Goal: Information Seeking & Learning: Stay updated

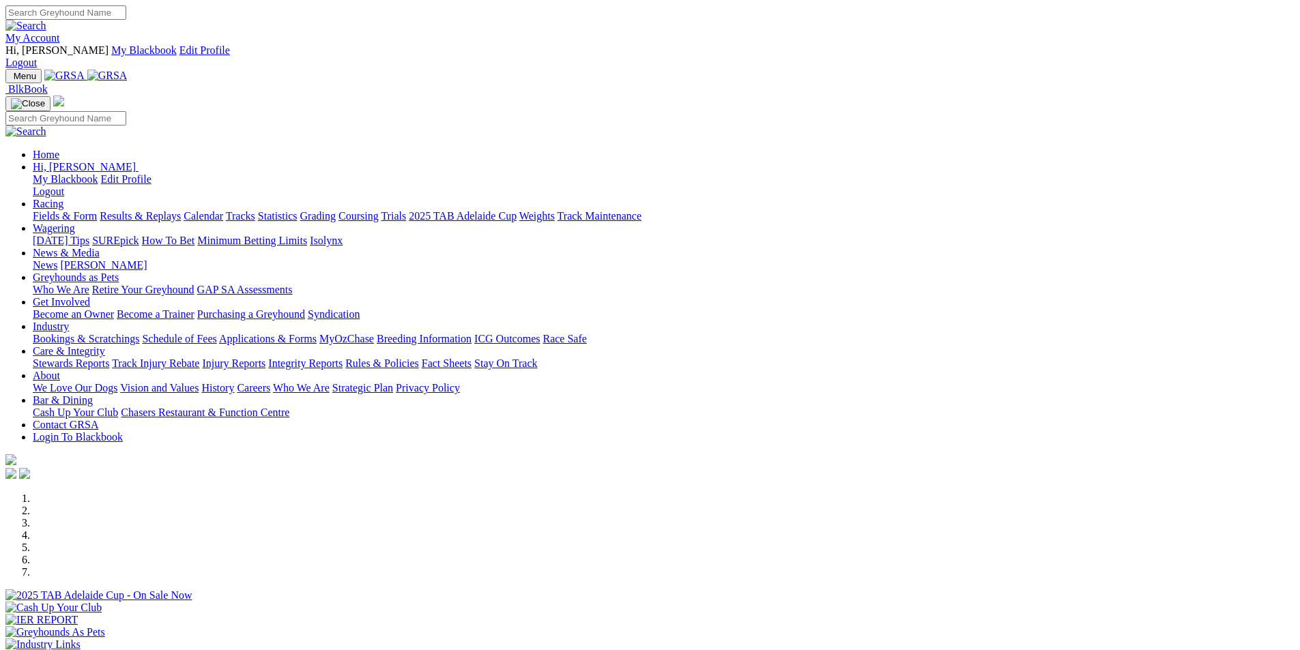
click at [63, 198] on link "Racing" at bounding box center [48, 204] width 31 height 12
click at [181, 210] on link "Results & Replays" at bounding box center [140, 216] width 81 height 12
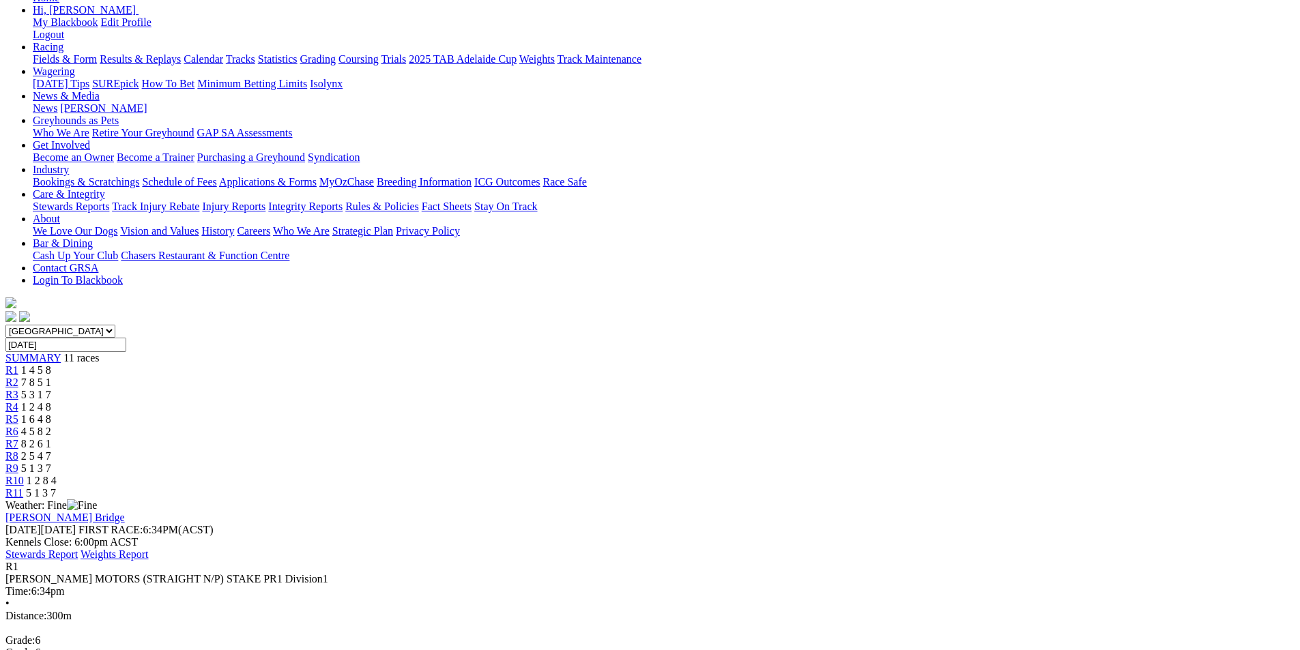
scroll to position [200, 0]
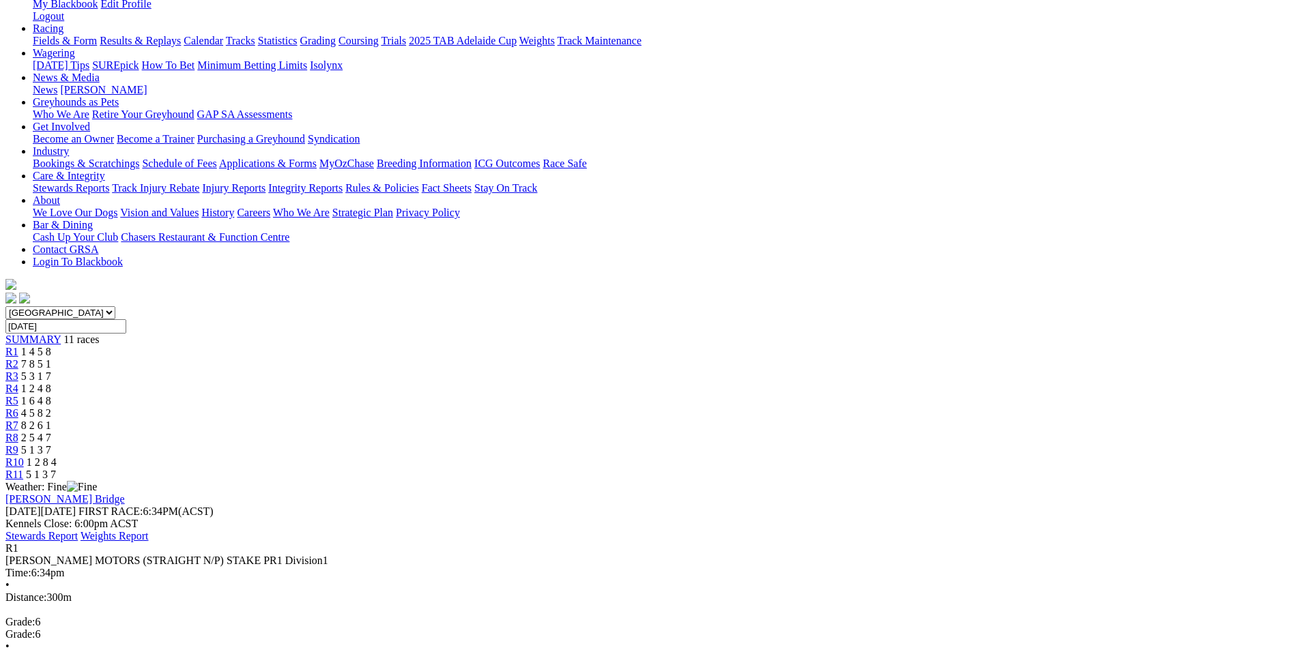
click at [51, 358] on span "7 8 5 1" at bounding box center [36, 364] width 30 height 12
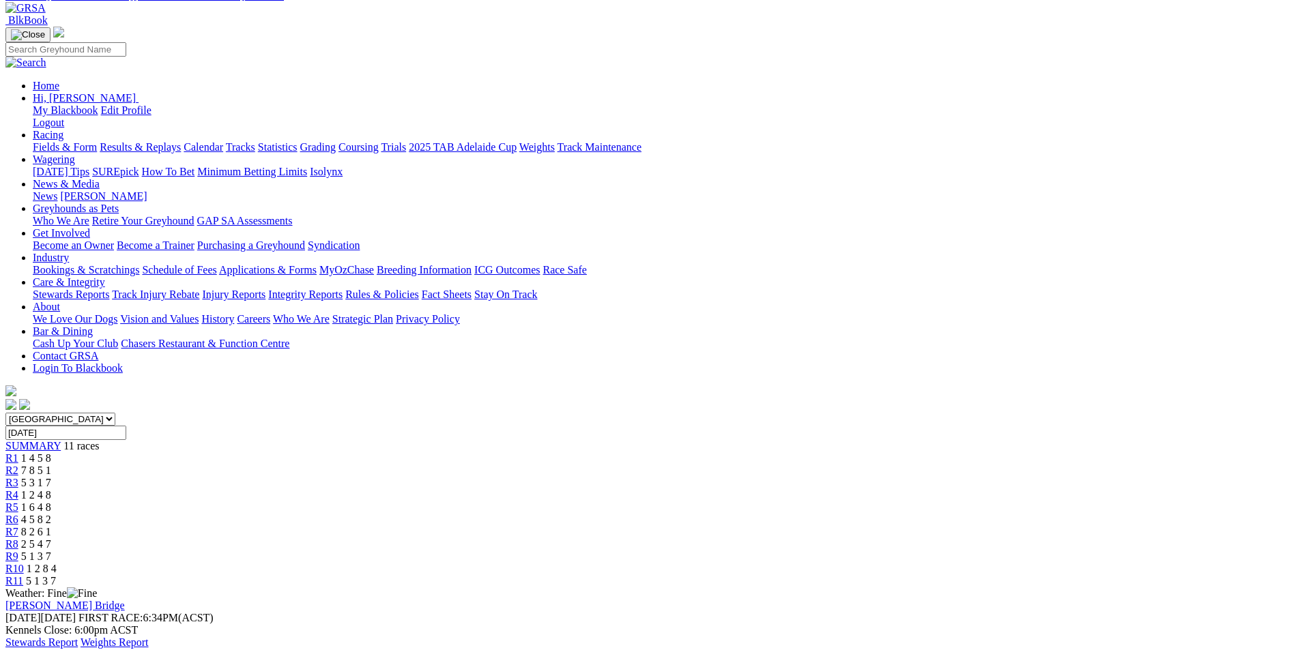
scroll to position [89, 0]
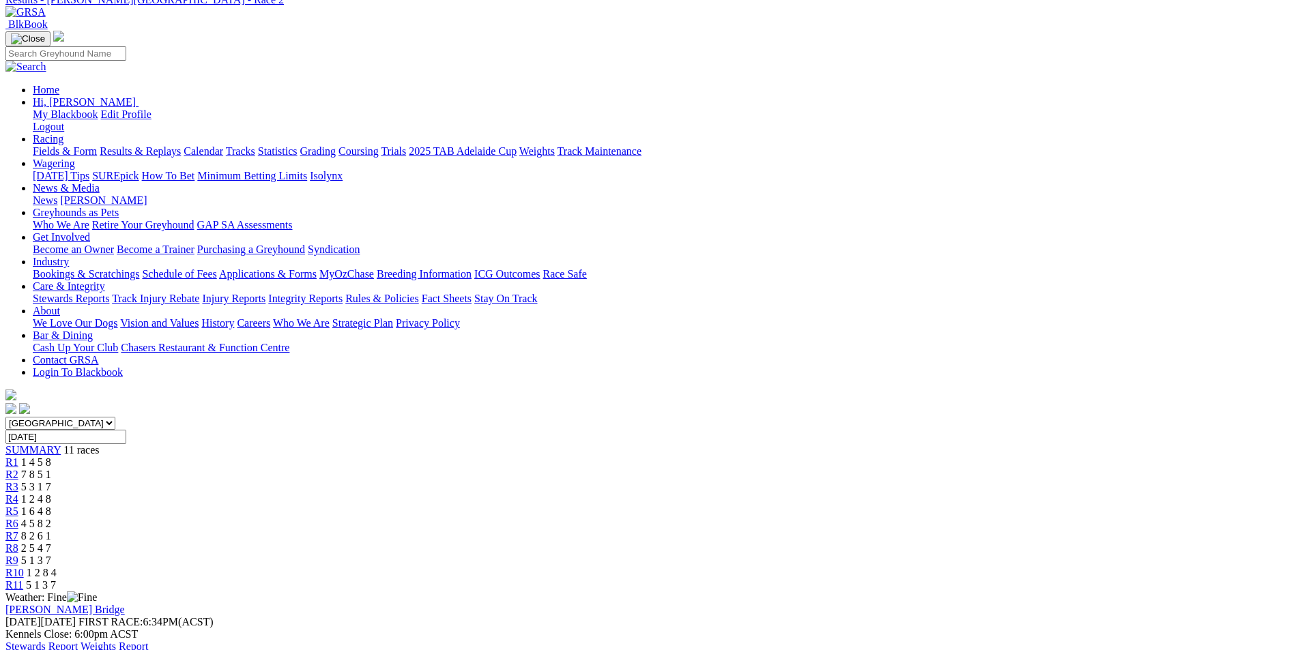
click at [491, 481] on div "R3 5 3 1 7" at bounding box center [649, 487] width 1289 height 12
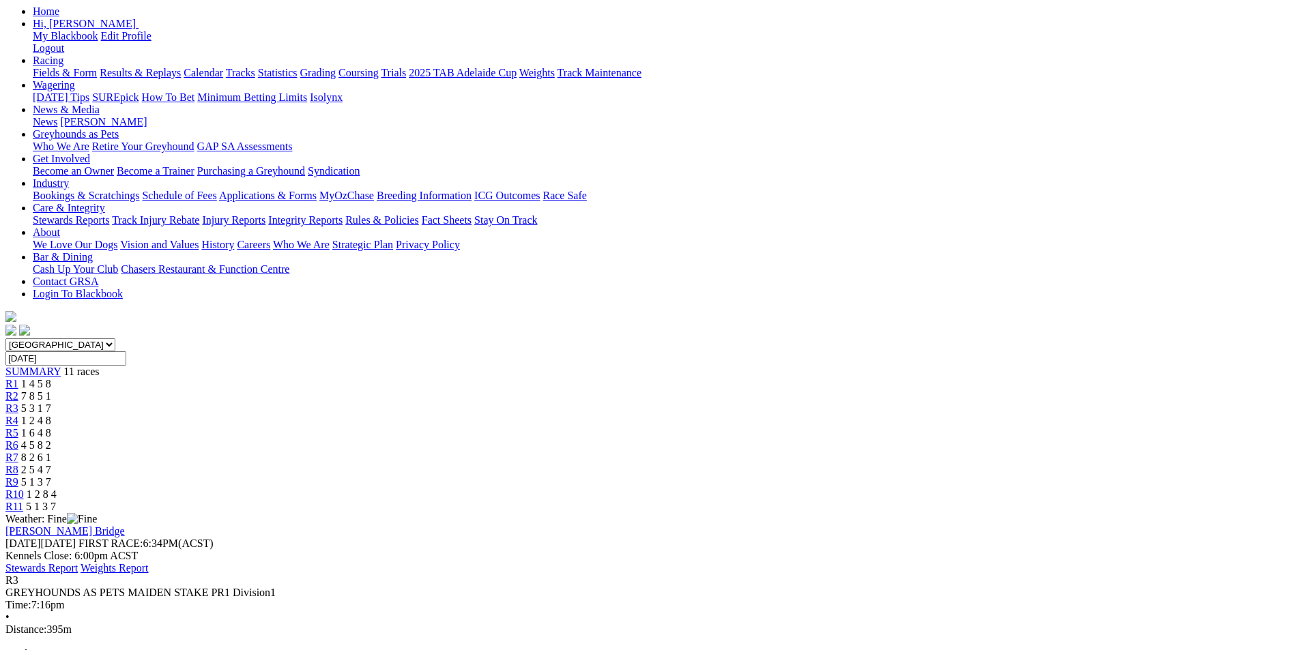
scroll to position [174, 0]
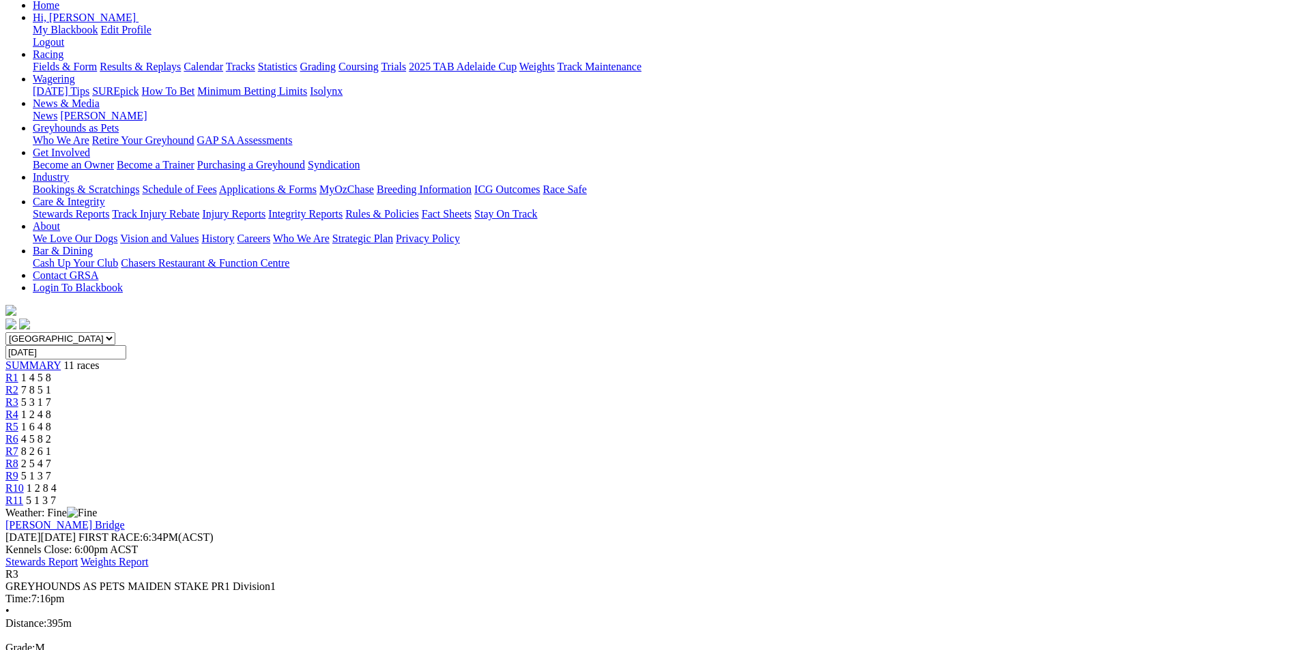
click at [51, 409] on span "1 2 4 8" at bounding box center [36, 415] width 30 height 12
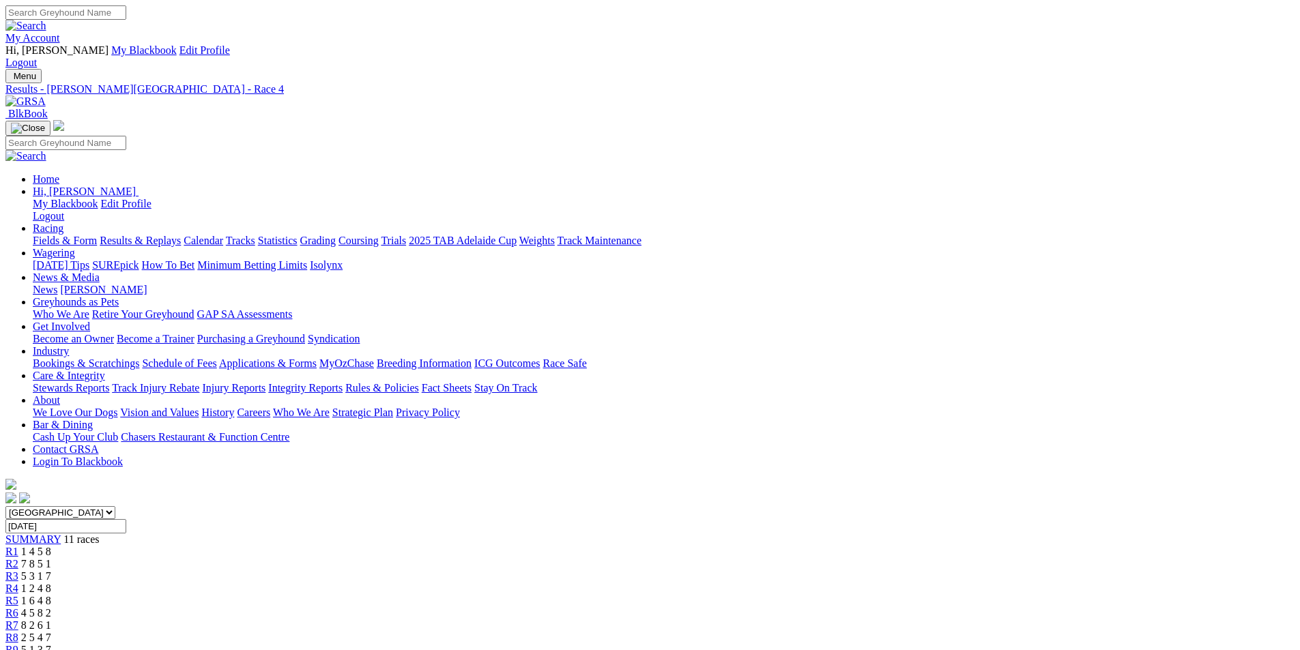
click at [51, 595] on span "1 6 4 8" at bounding box center [36, 601] width 30 height 12
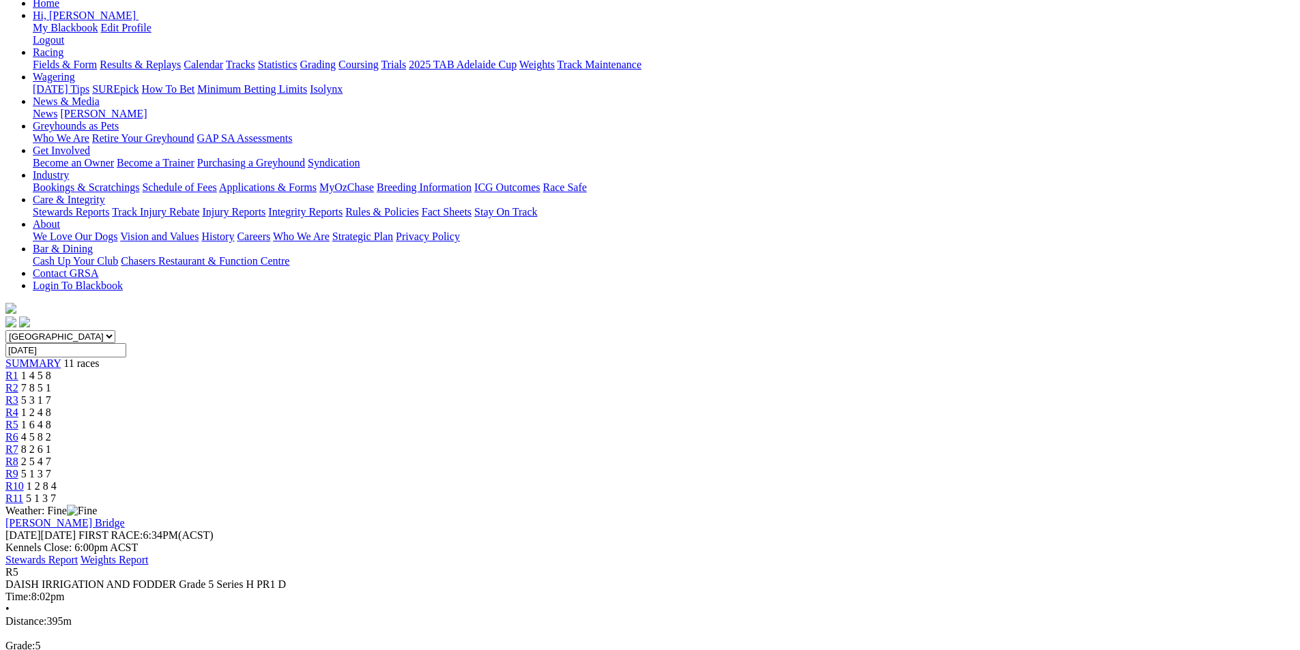
scroll to position [177, 0]
click at [51, 430] on span "4 5 8 2" at bounding box center [36, 436] width 30 height 12
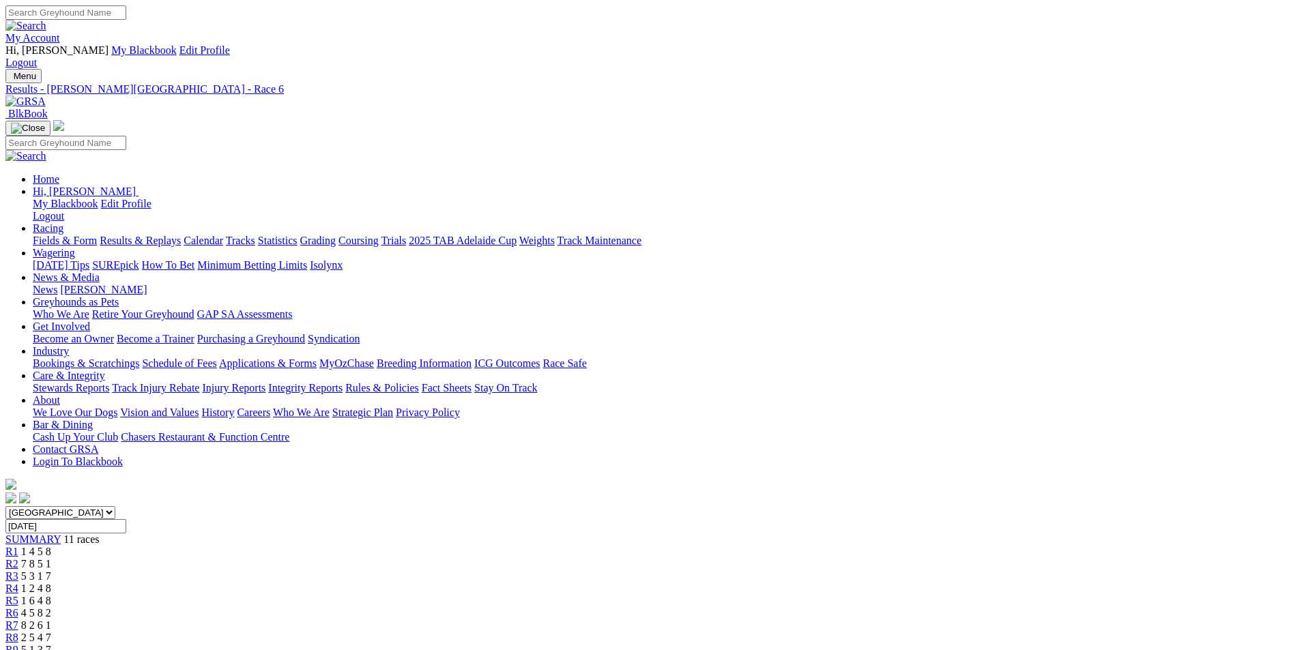
click at [51, 620] on span "8 2 6 1" at bounding box center [36, 626] width 30 height 12
click at [51, 632] on span "2 5 4 7" at bounding box center [36, 638] width 30 height 12
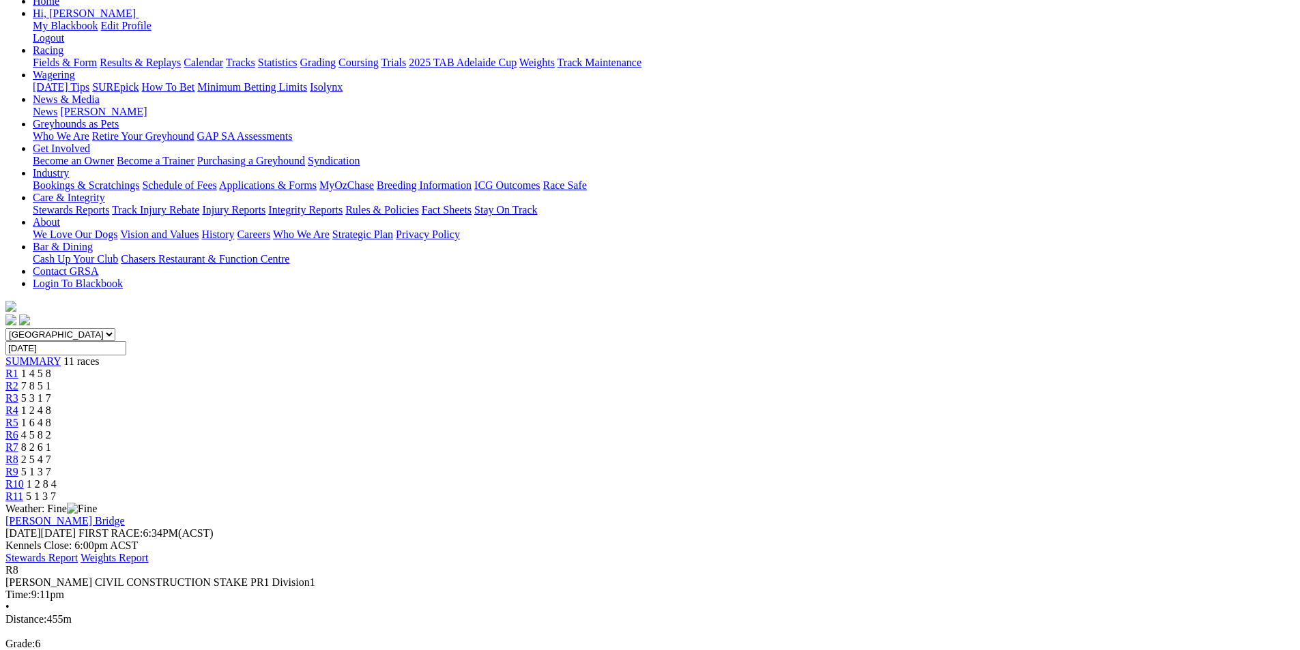
scroll to position [185, 0]
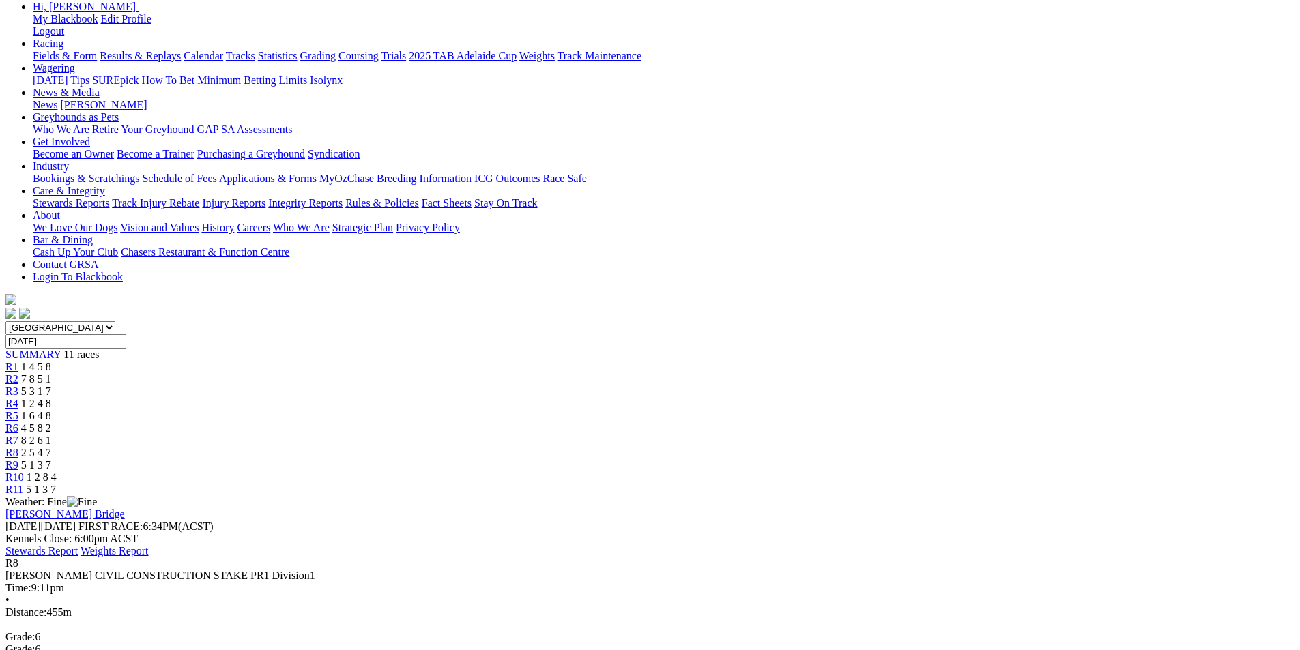
click at [51, 459] on span "5 1 3 7" at bounding box center [36, 465] width 30 height 12
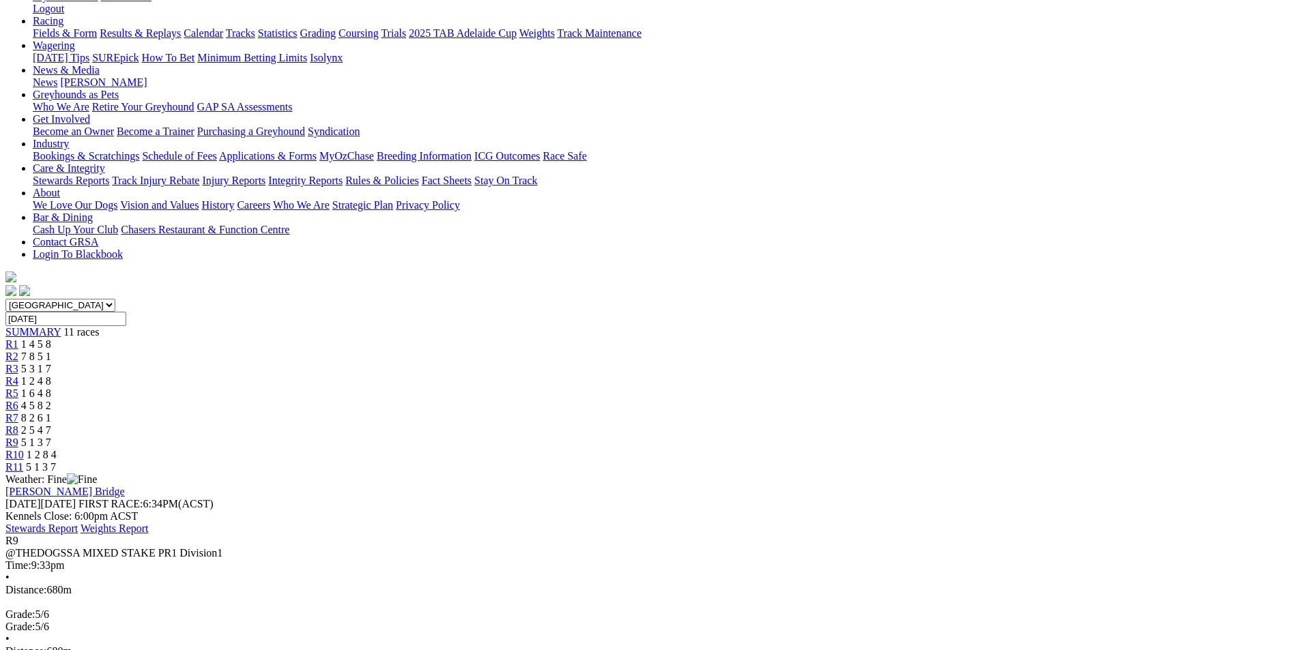
scroll to position [171, 0]
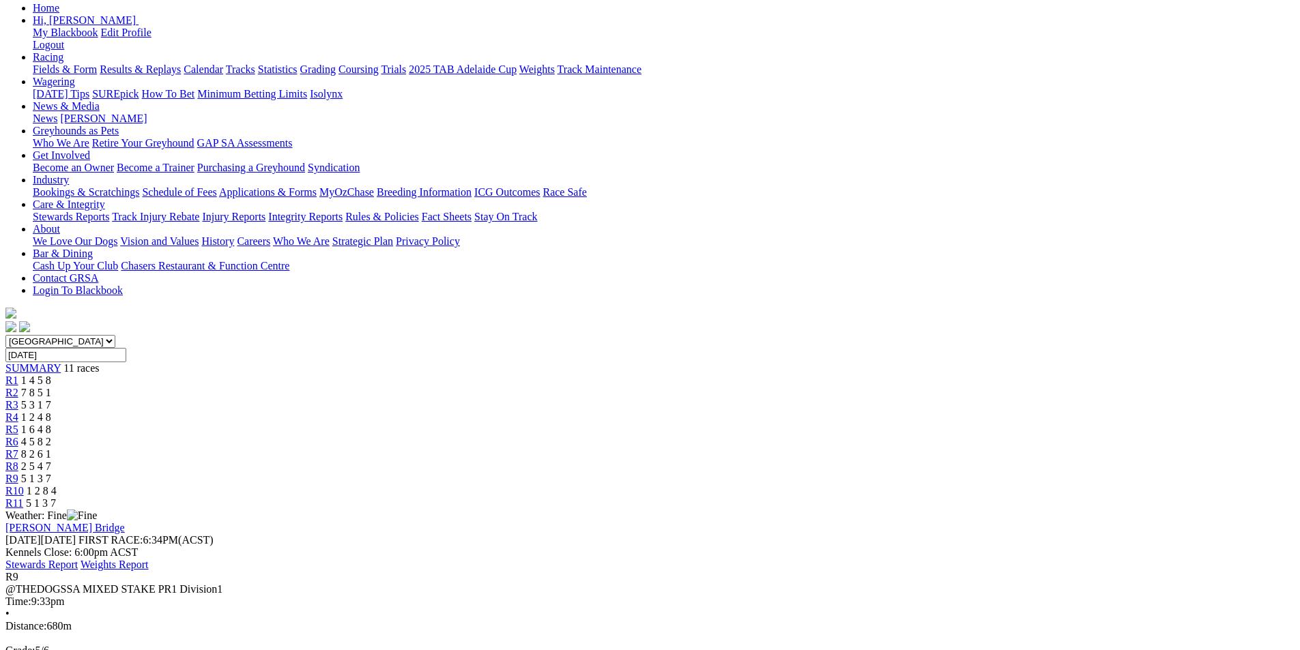
click at [57, 485] on span "1 2 8 4" at bounding box center [42, 491] width 30 height 12
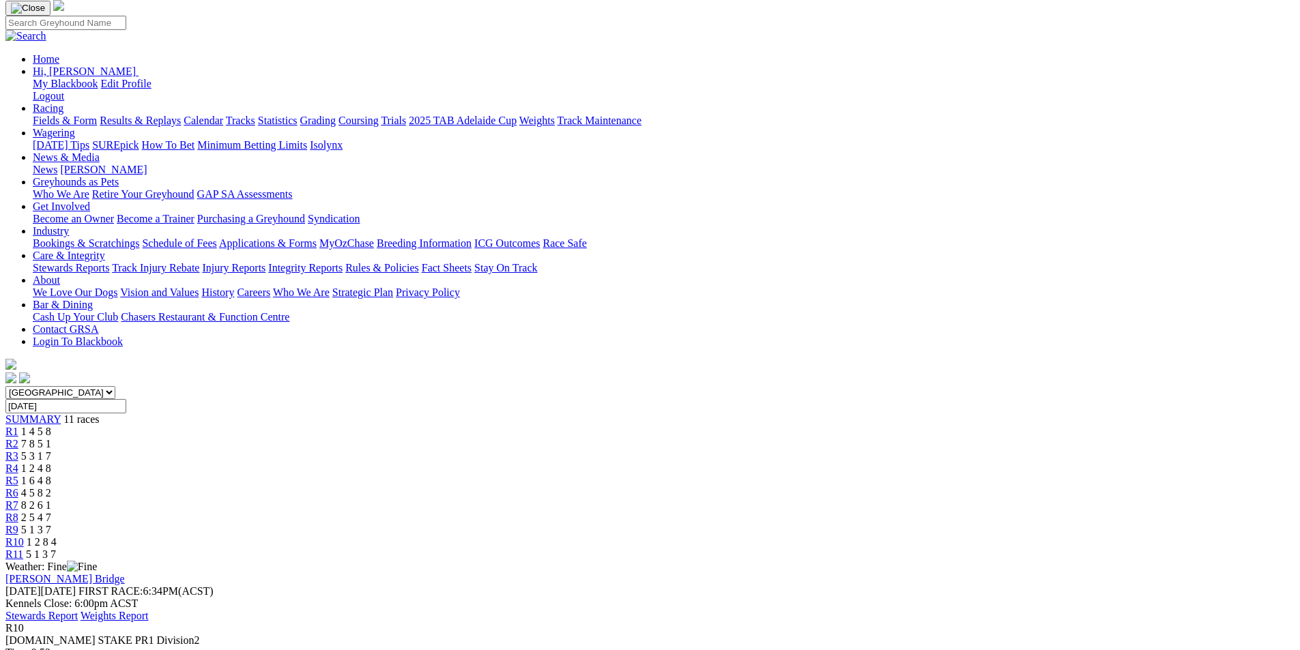
scroll to position [164, 0]
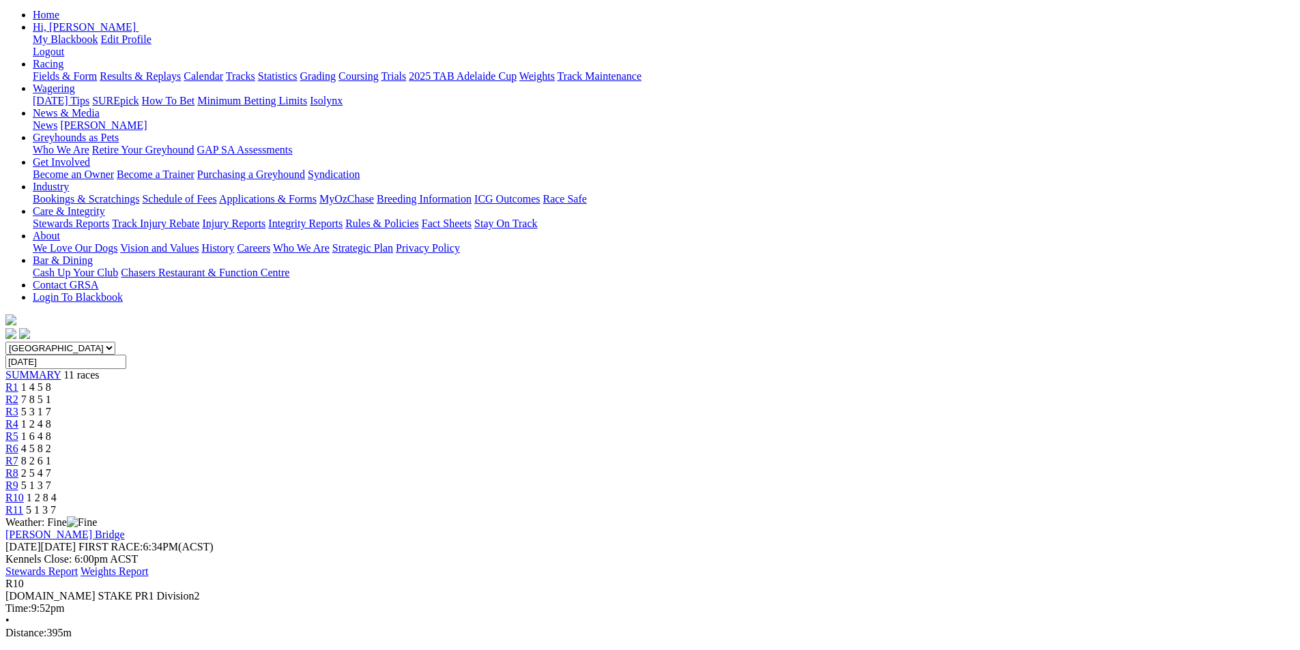
click at [56, 504] on span "5 1 3 7" at bounding box center [41, 510] width 30 height 12
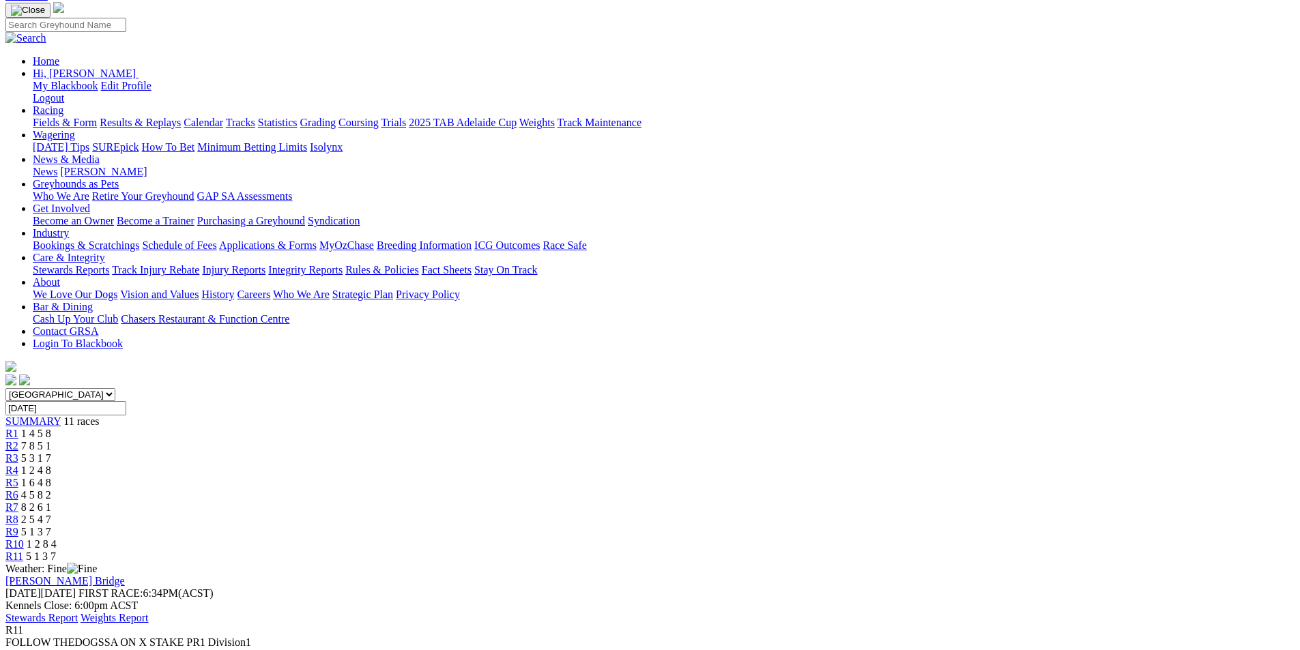
scroll to position [120, 0]
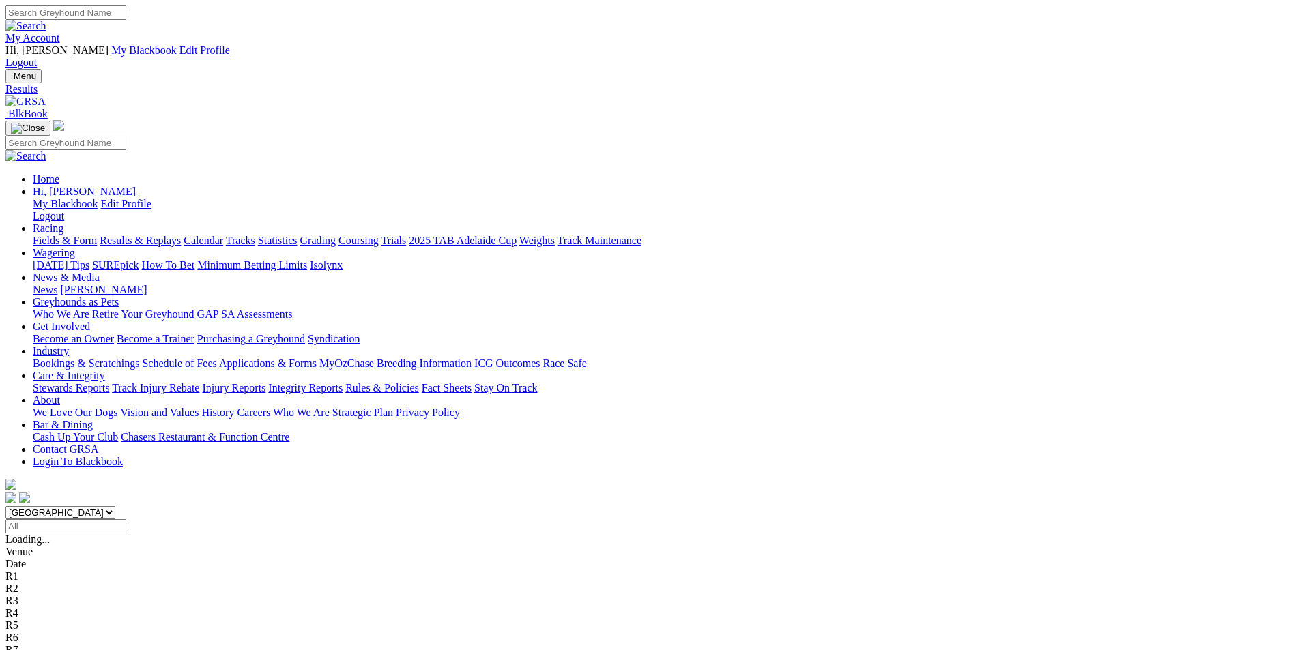
click at [100, 534] on span "12 races" at bounding box center [81, 540] width 36 height 12
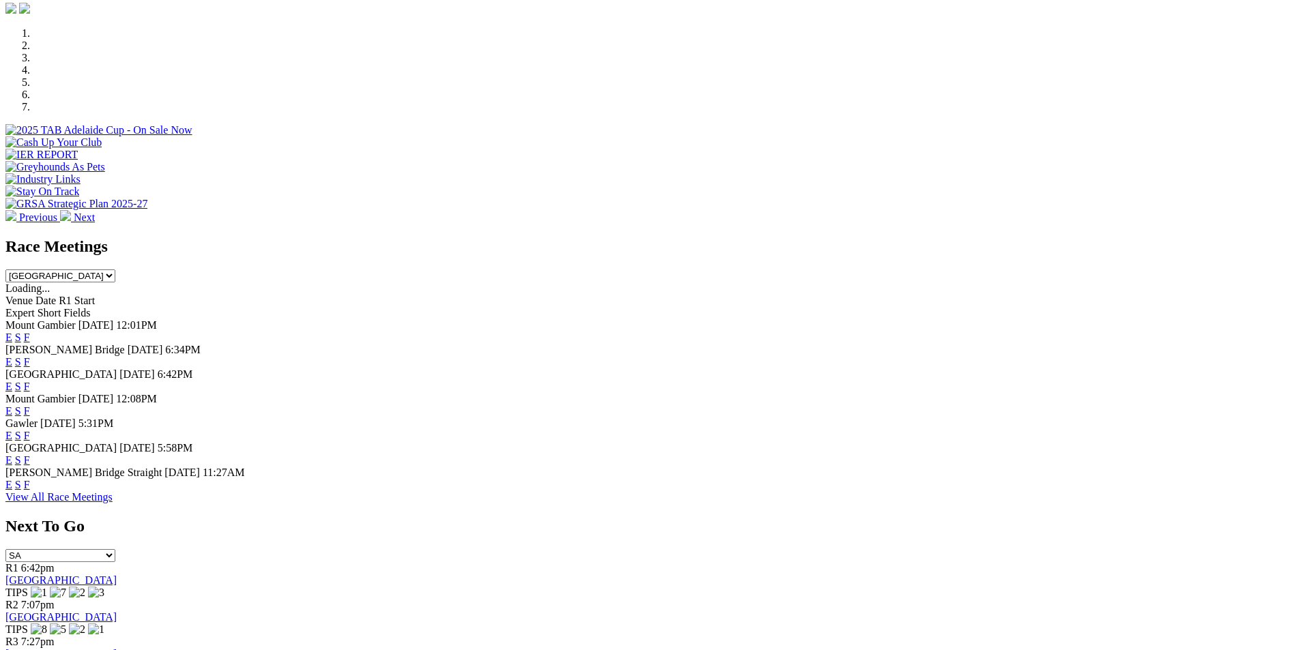
scroll to position [492, 0]
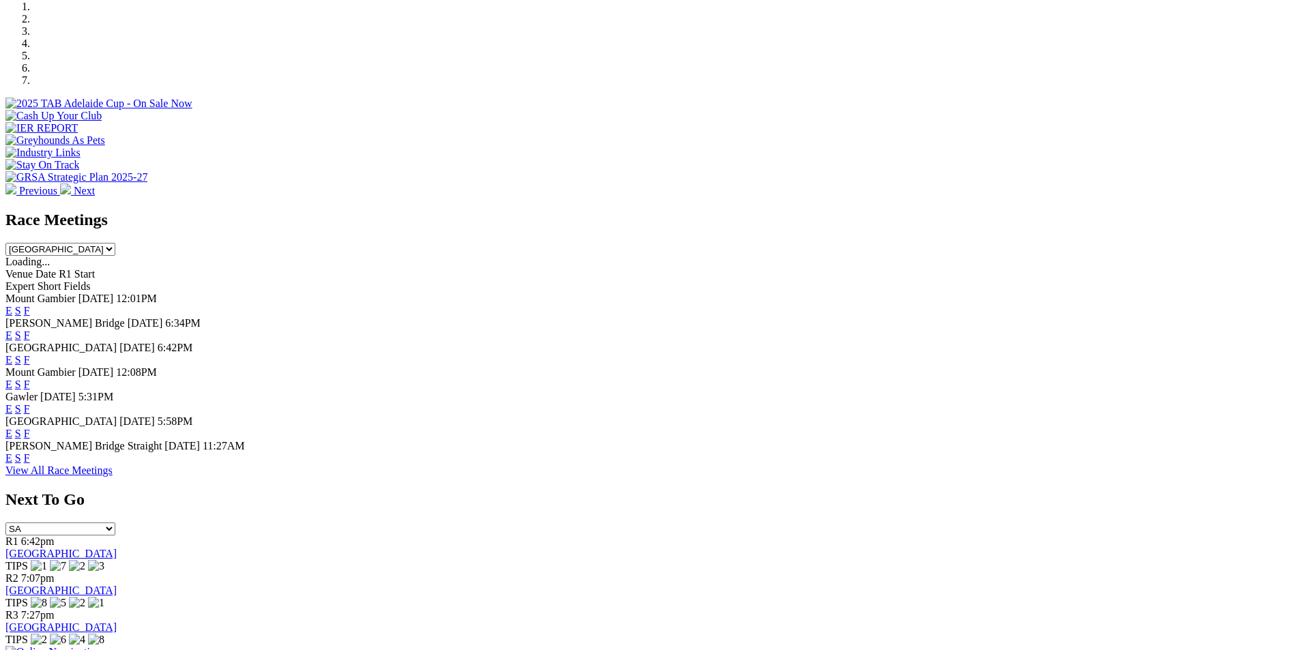
click at [30, 354] on link "F" at bounding box center [27, 360] width 6 height 12
